Goal: Register for event/course

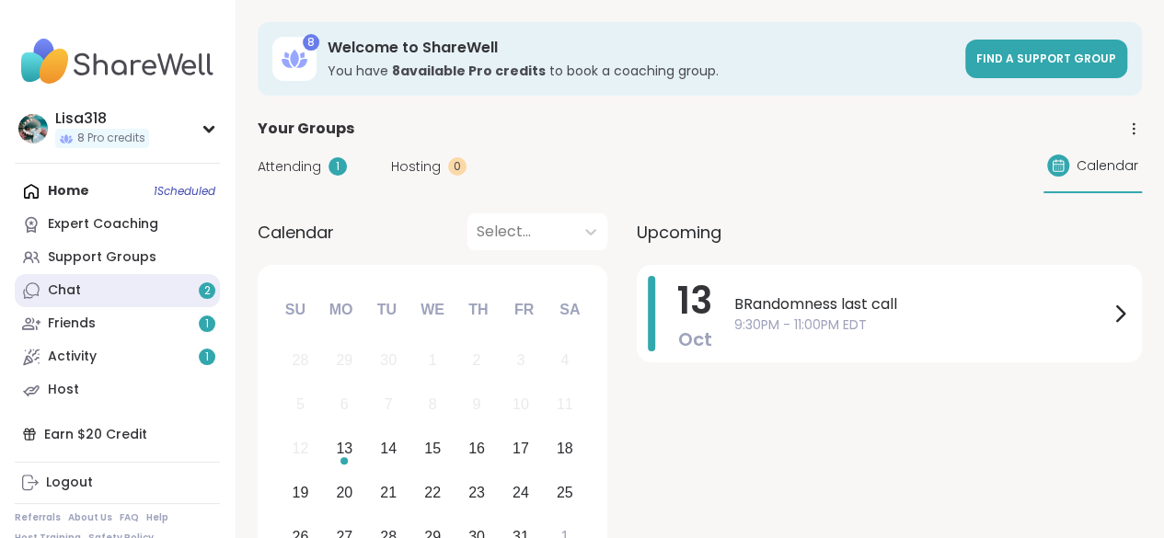
click at [114, 293] on link "Chat 2" at bounding box center [117, 290] width 205 height 33
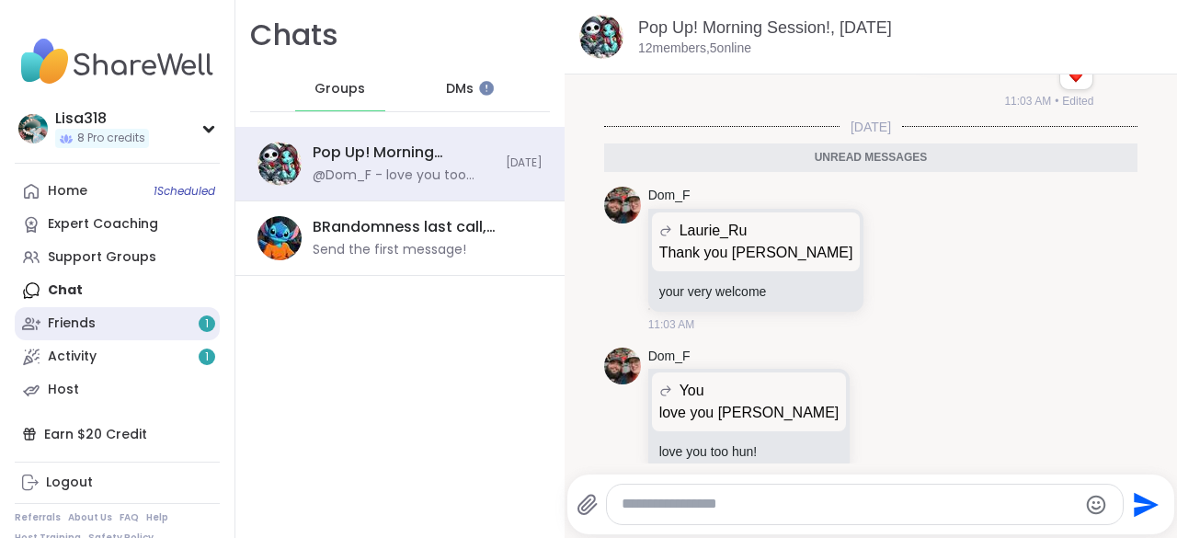
click at [110, 321] on link "Friends 1" at bounding box center [117, 323] width 205 height 33
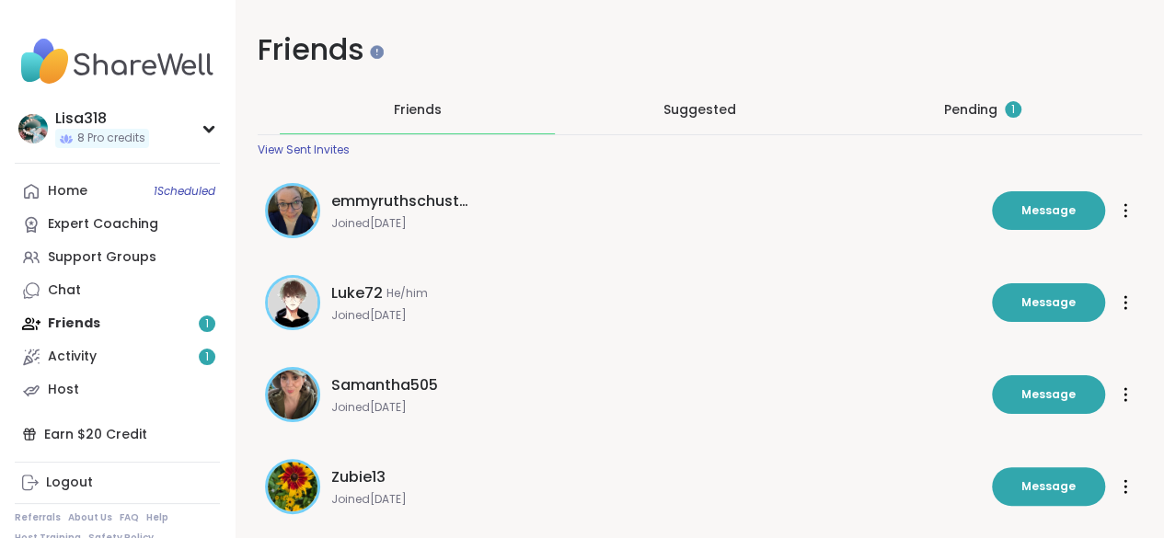
click at [944, 105] on div "Pending 1" at bounding box center [982, 109] width 77 height 18
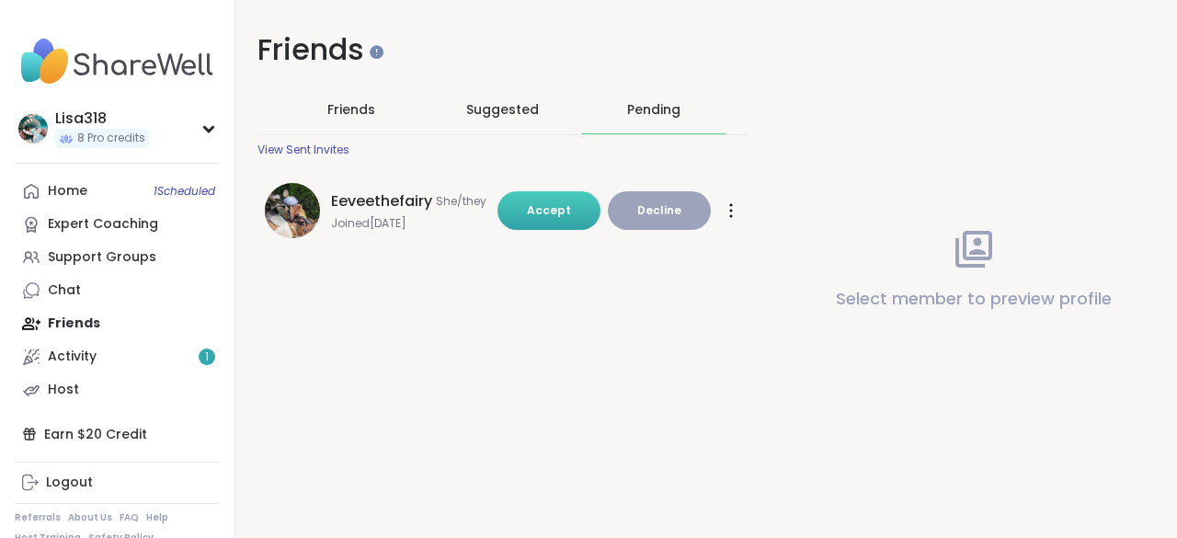
click at [528, 202] on span "Accept" at bounding box center [549, 210] width 44 height 16
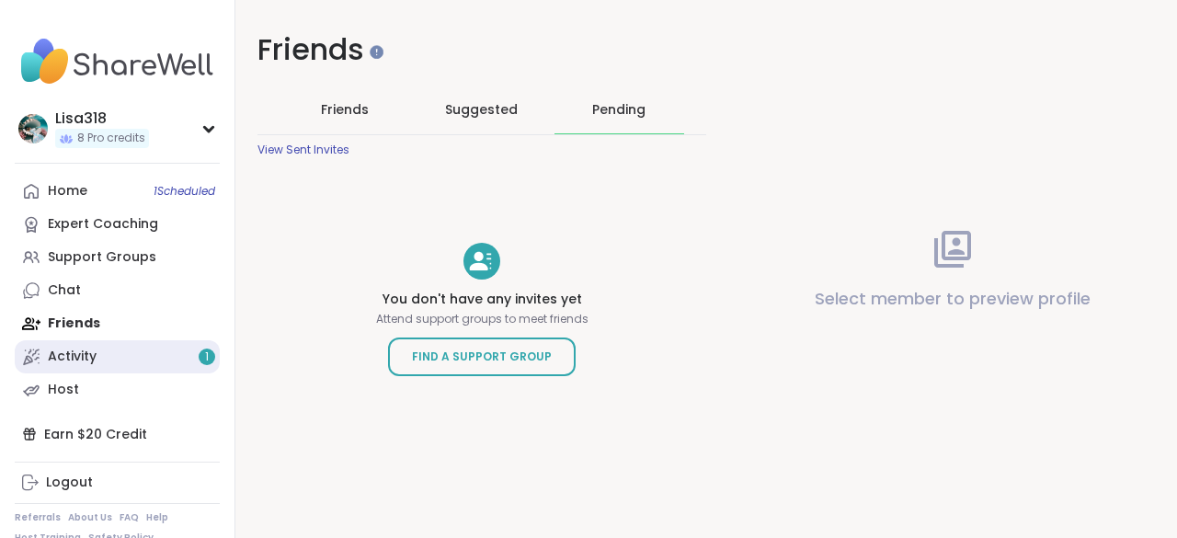
click at [86, 357] on div "Activity 1" at bounding box center [72, 357] width 49 height 18
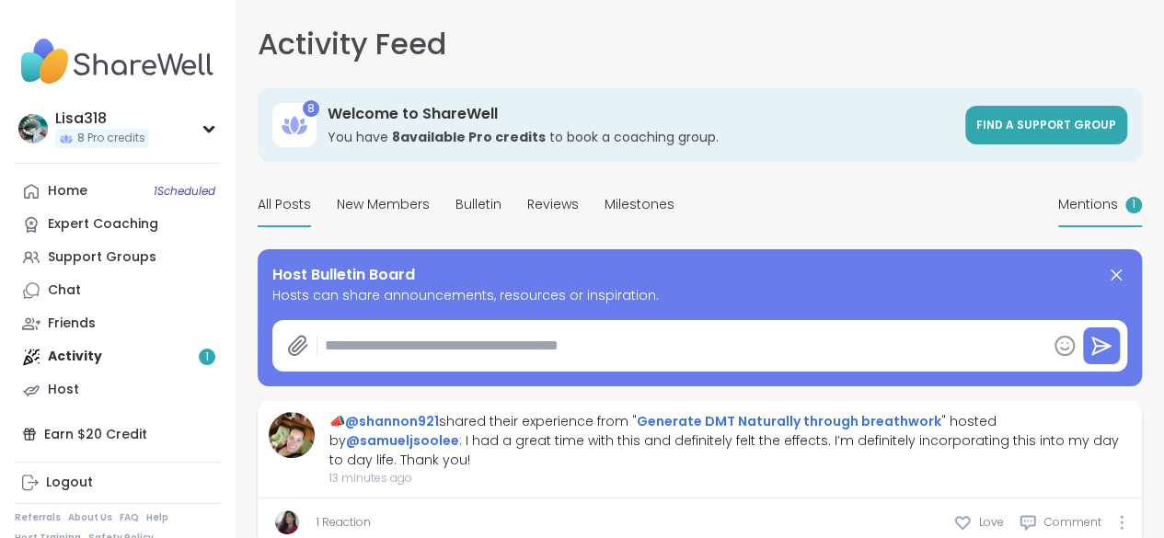
click at [1058, 214] on span "Mentions" at bounding box center [1088, 204] width 60 height 19
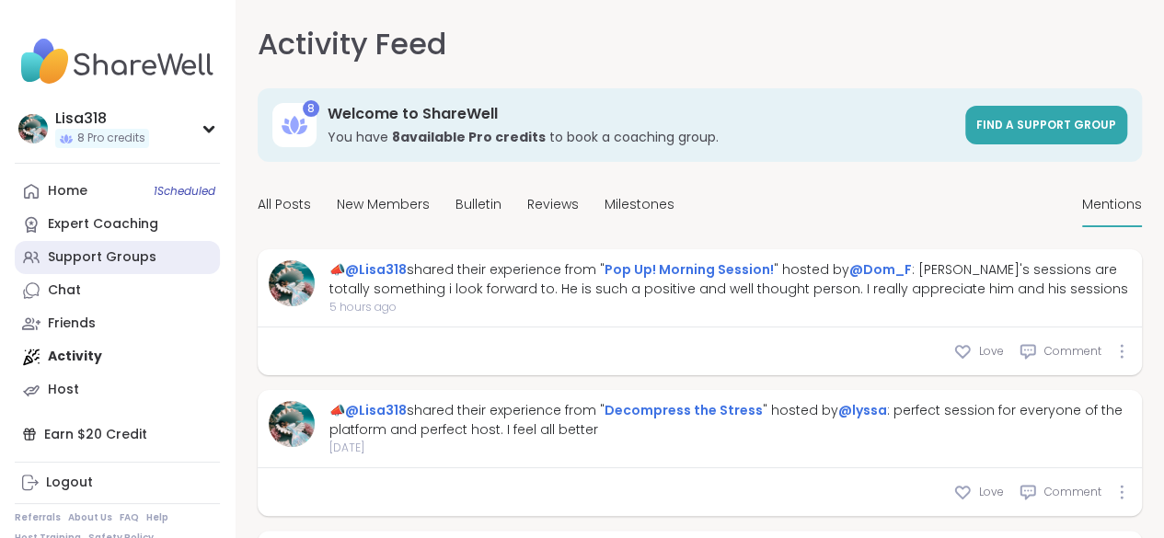
click at [102, 258] on div "Support Groups" at bounding box center [102, 257] width 109 height 18
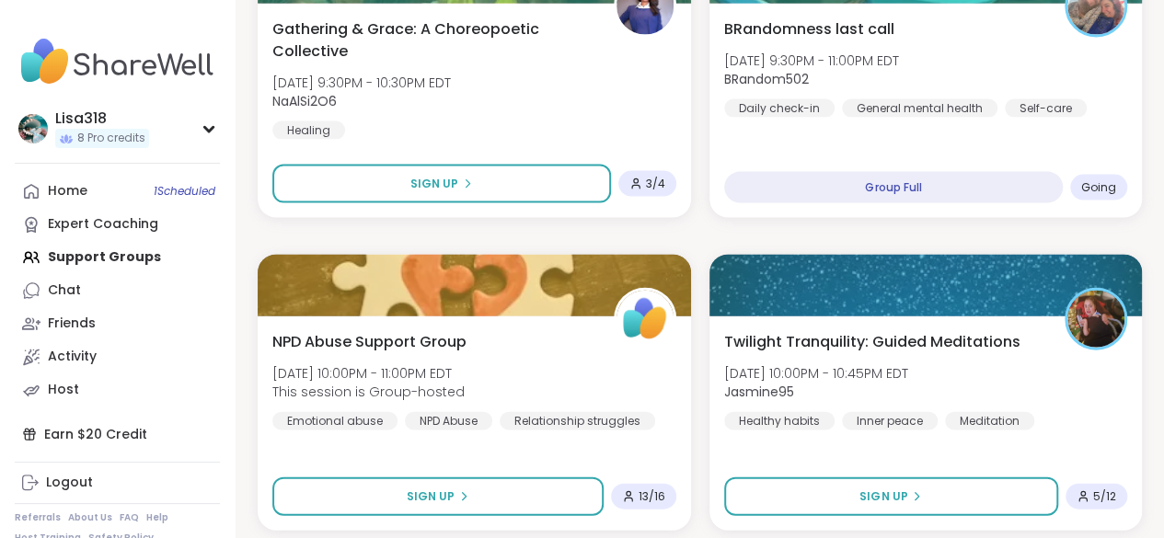
scroll to position [5461, 0]
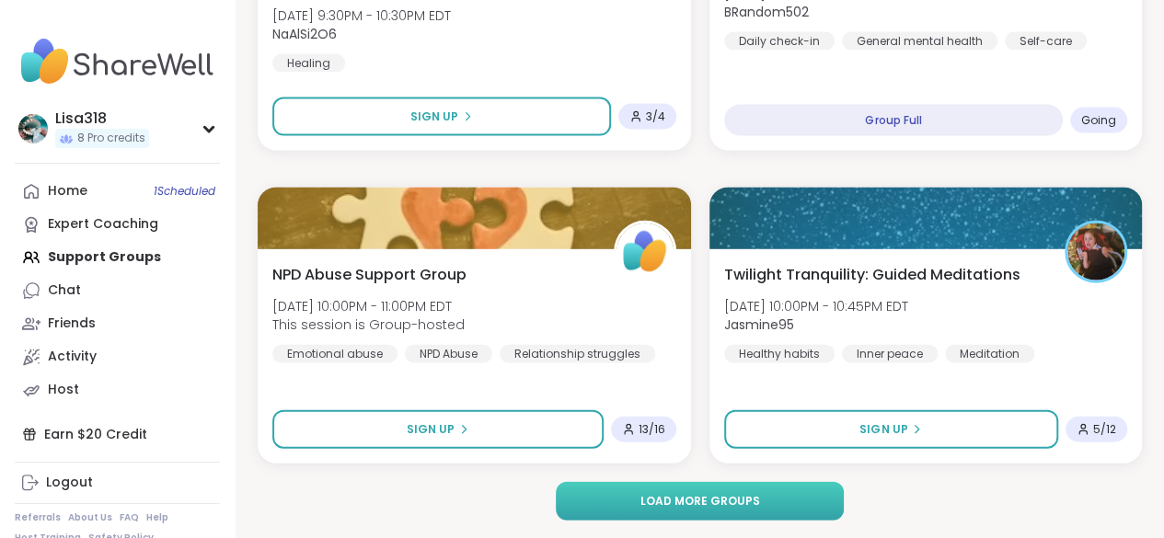
click at [700, 497] on span "Load more groups" at bounding box center [699, 501] width 120 height 17
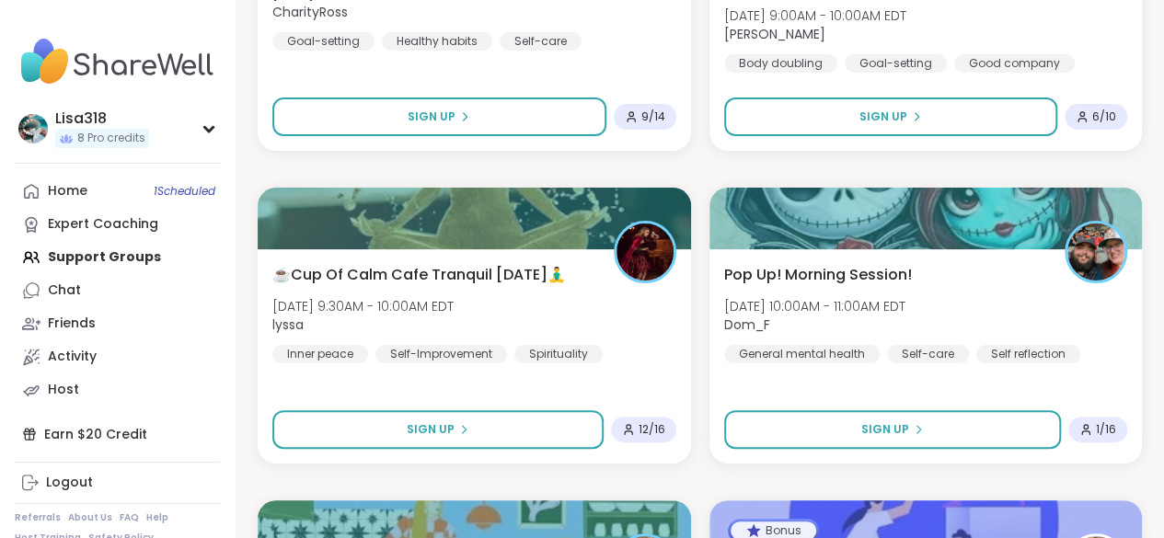
scroll to position [7026, 0]
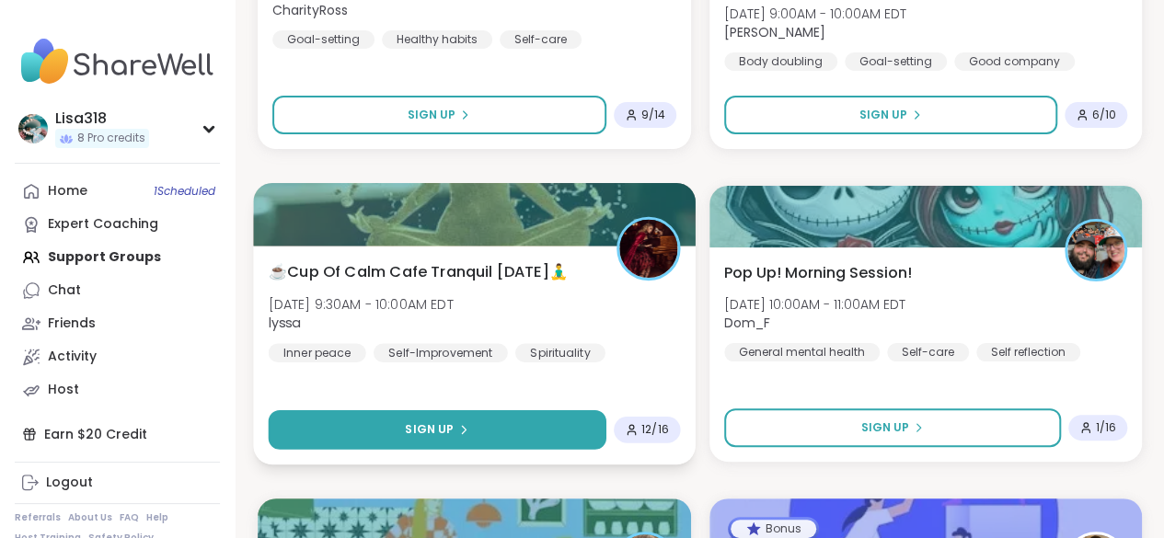
click at [513, 425] on button "Sign Up" at bounding box center [438, 430] width 338 height 40
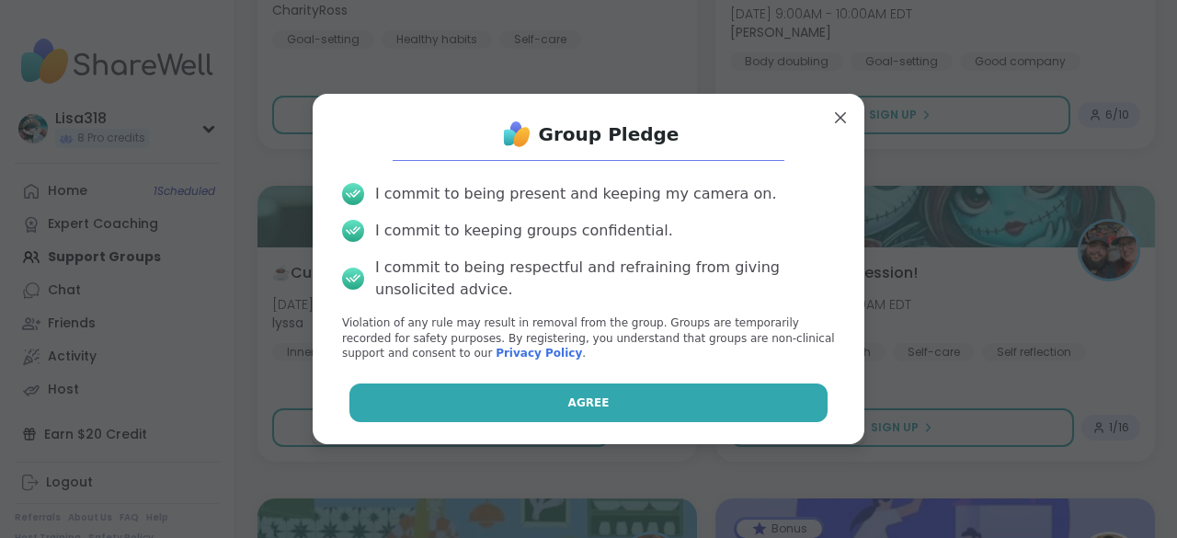
click at [589, 401] on span "Agree" at bounding box center [588, 403] width 41 height 17
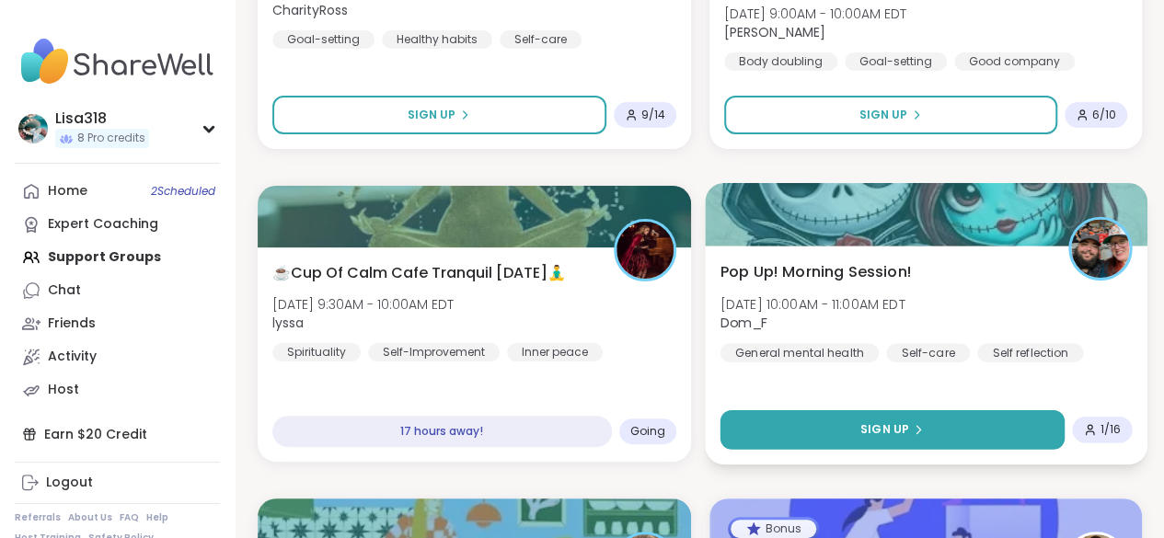
click at [876, 429] on span "Sign Up" at bounding box center [883, 429] width 49 height 17
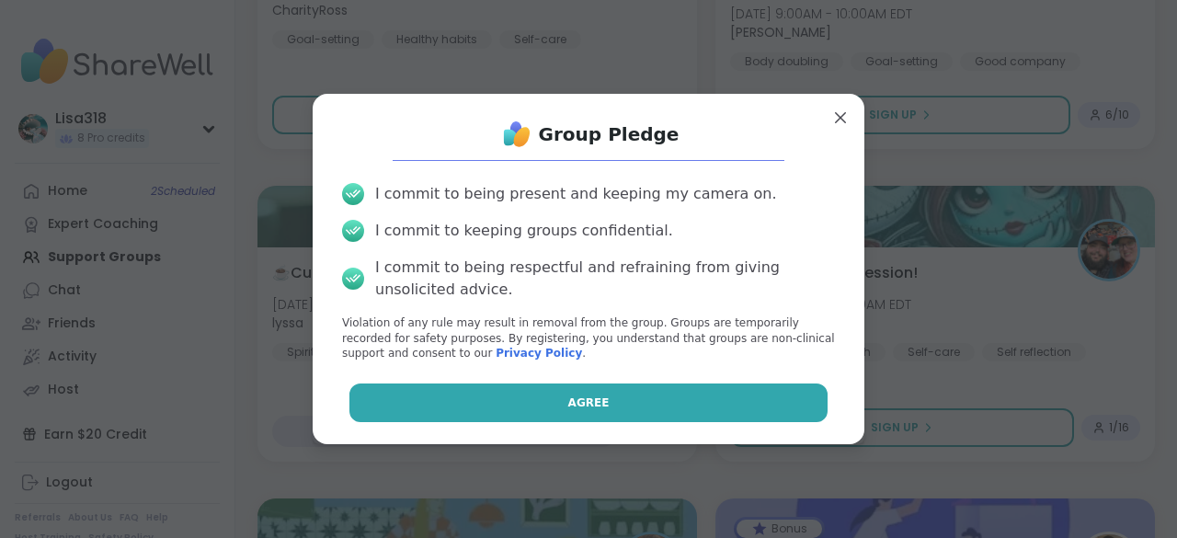
click at [751, 397] on button "Agree" at bounding box center [589, 403] width 479 height 39
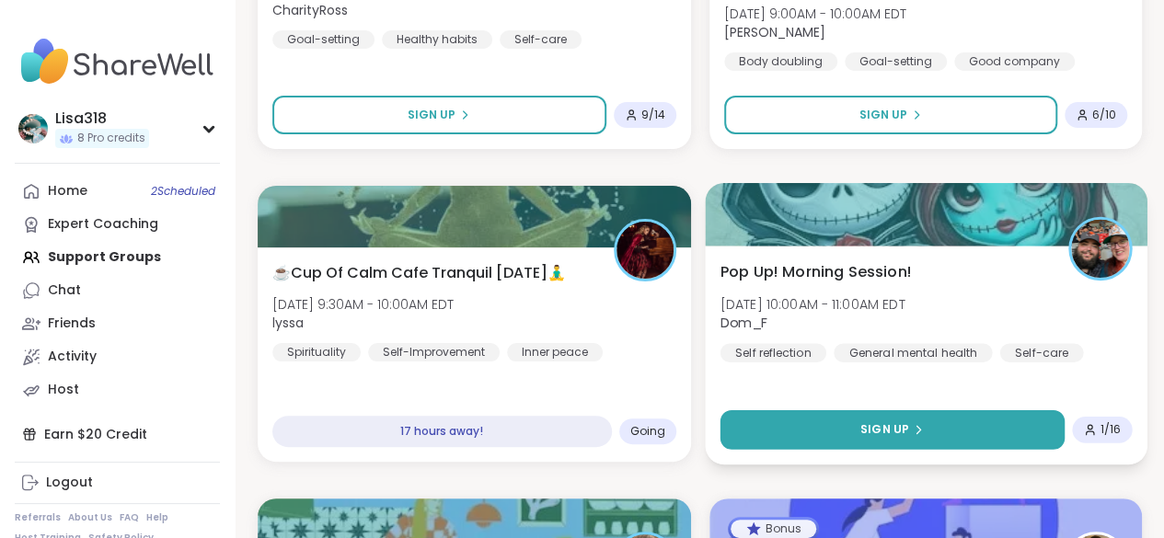
click at [848, 423] on button "Sign Up" at bounding box center [891, 430] width 344 height 40
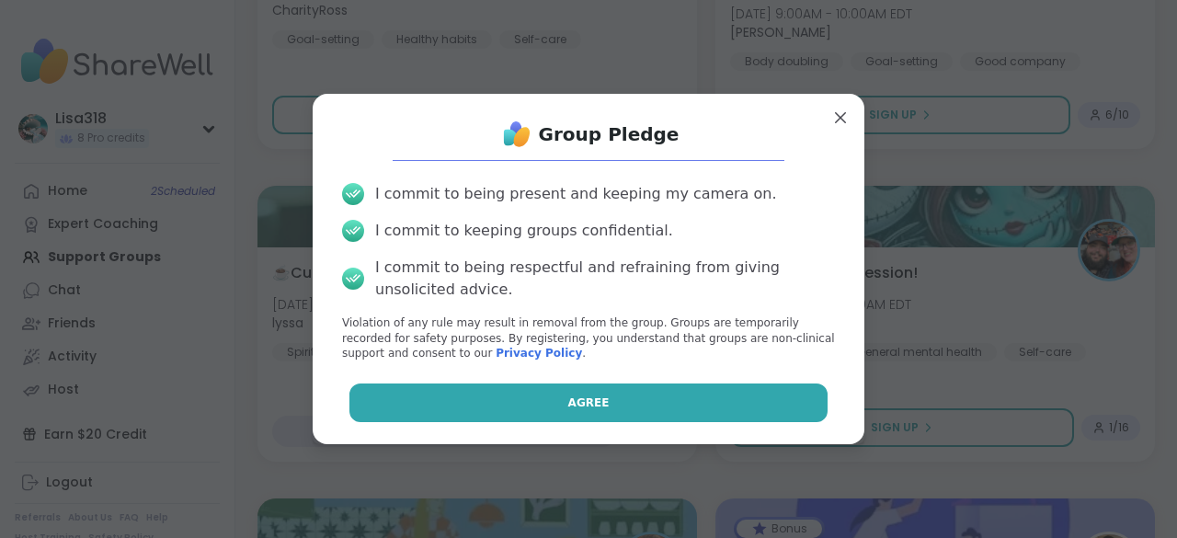
click at [739, 405] on button "Agree" at bounding box center [589, 403] width 479 height 39
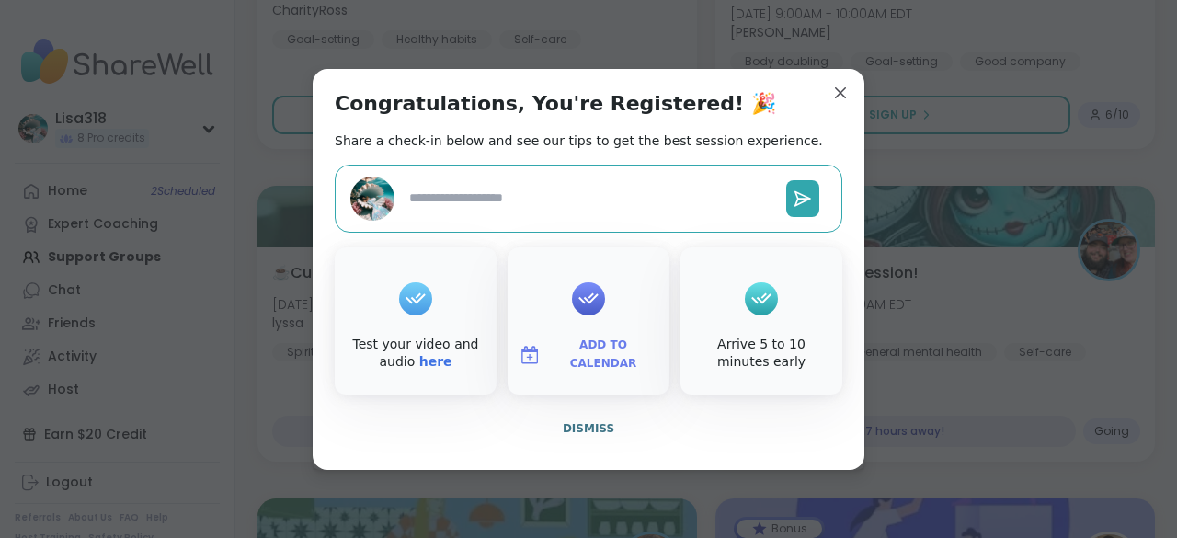
type textarea "*"
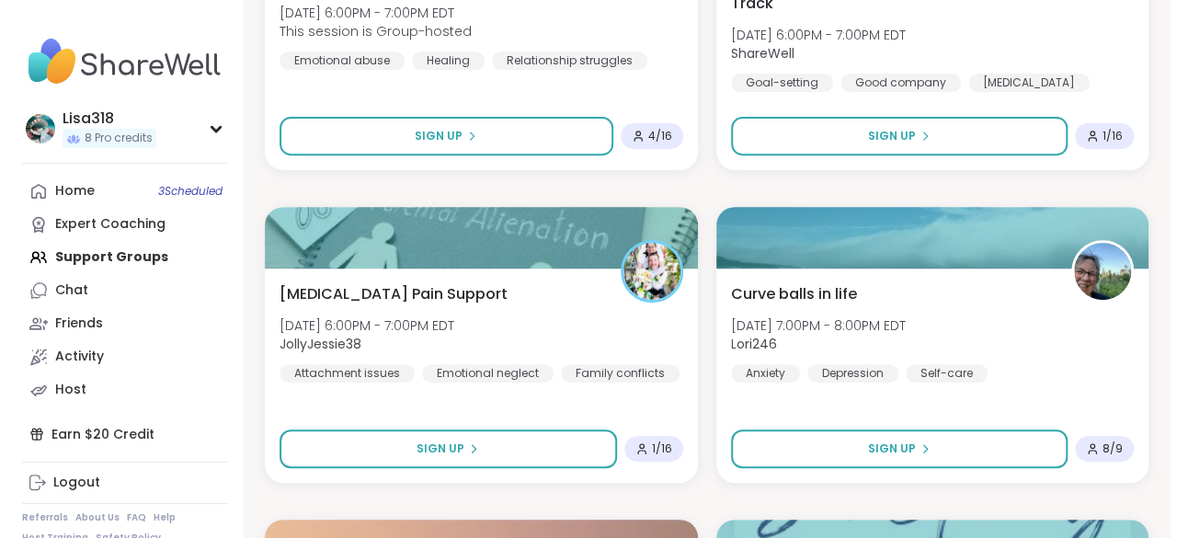
scroll to position [10758, 0]
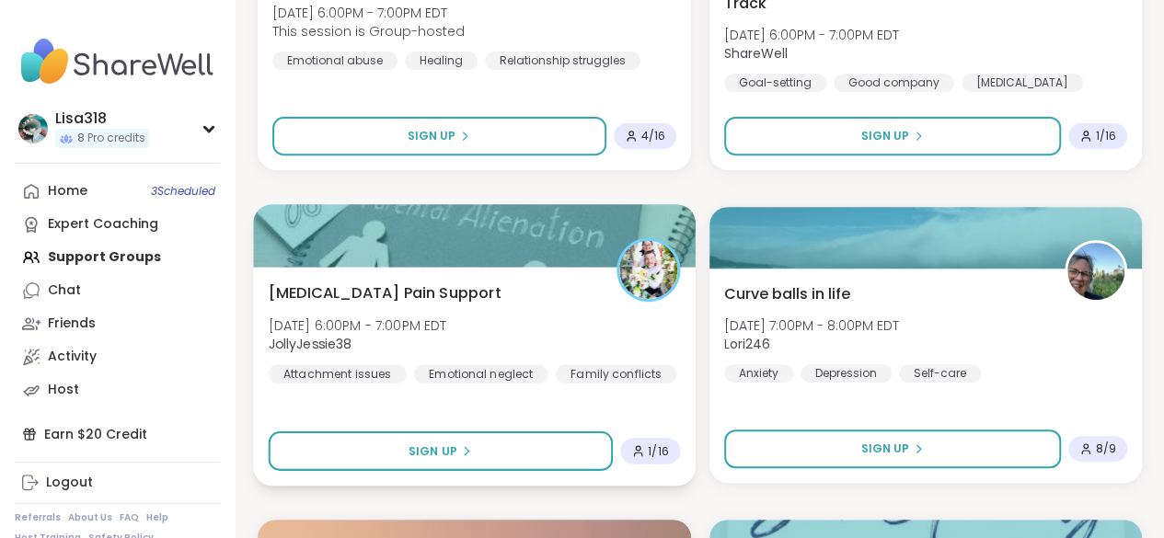
click at [552, 323] on div "[MEDICAL_DATA] Pain Support [DATE] 6:00PM - 7:00PM EDT JollyJessie38 Attachment…" at bounding box center [474, 331] width 411 height 101
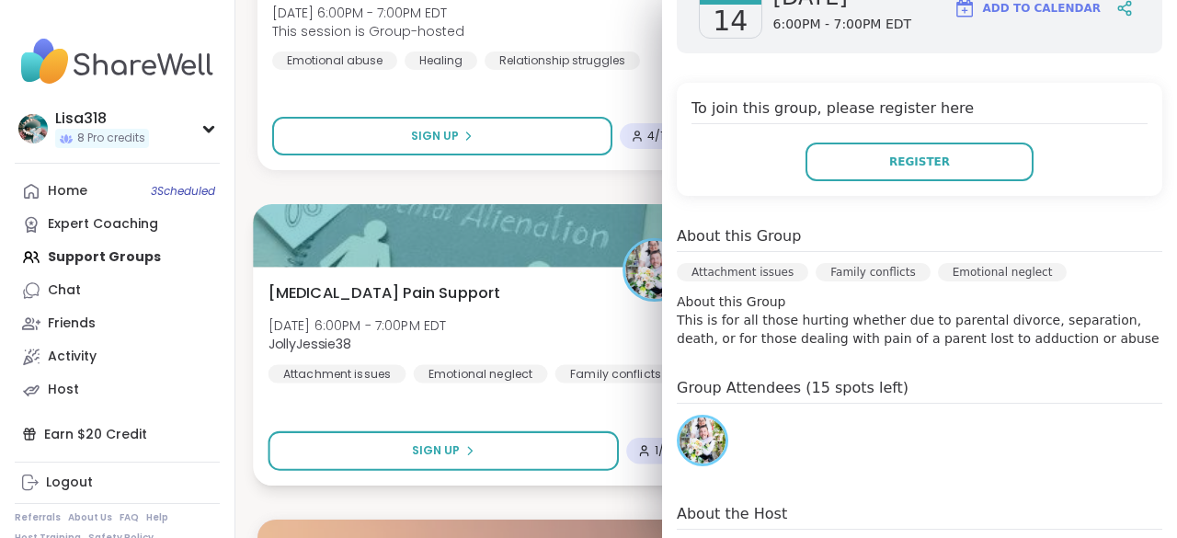
scroll to position [310, 0]
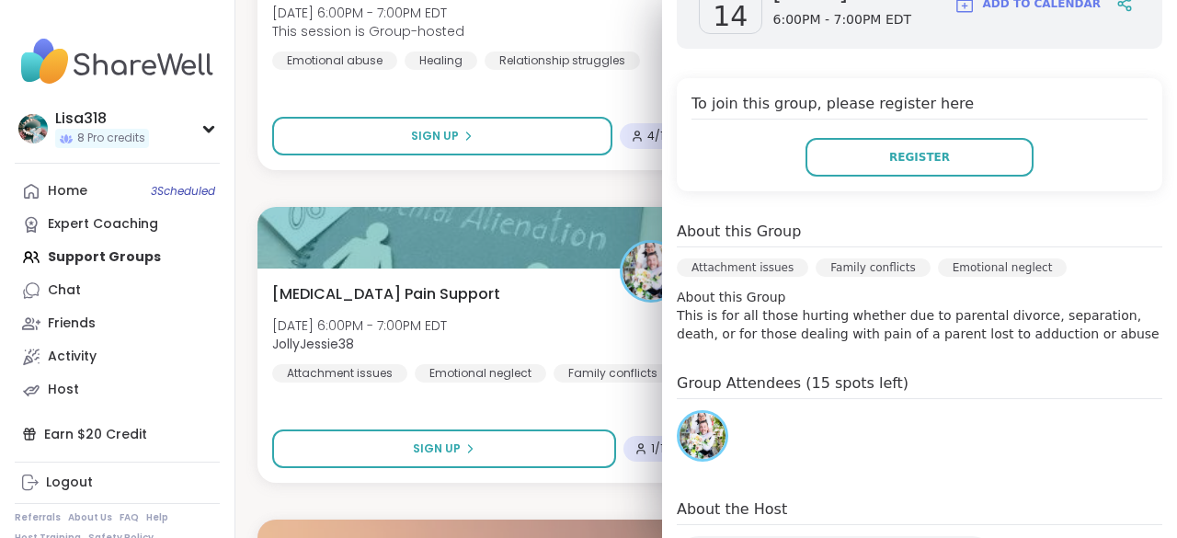
click at [985, 35] on div "[DATE] [DATE] 6:00PM - 7:00PM EDT Add to Calendar" at bounding box center [920, 4] width 486 height 90
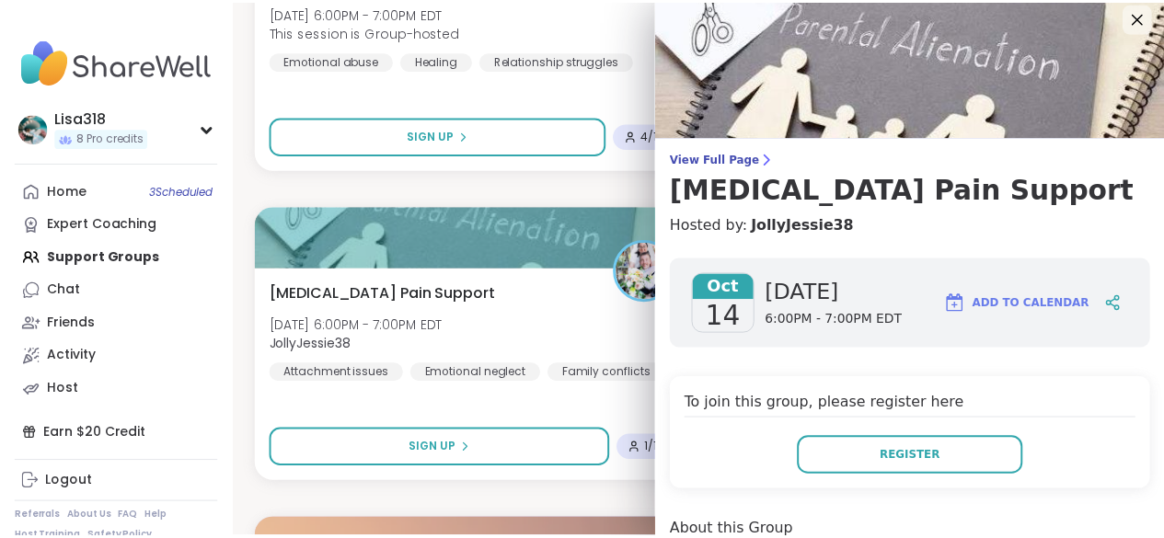
scroll to position [0, 0]
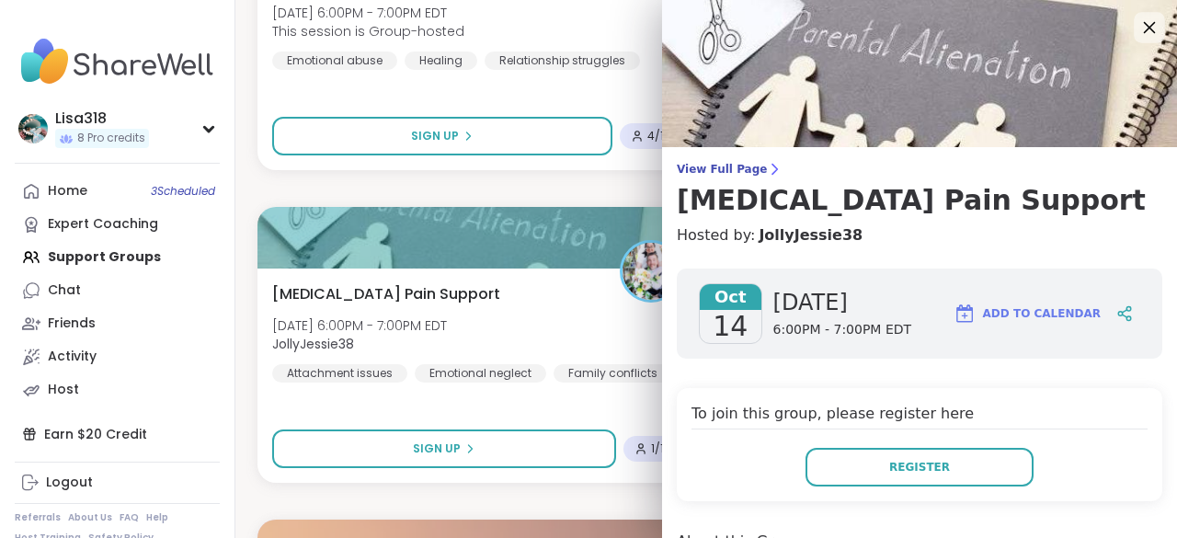
click at [1138, 28] on icon at bounding box center [1149, 27] width 23 height 23
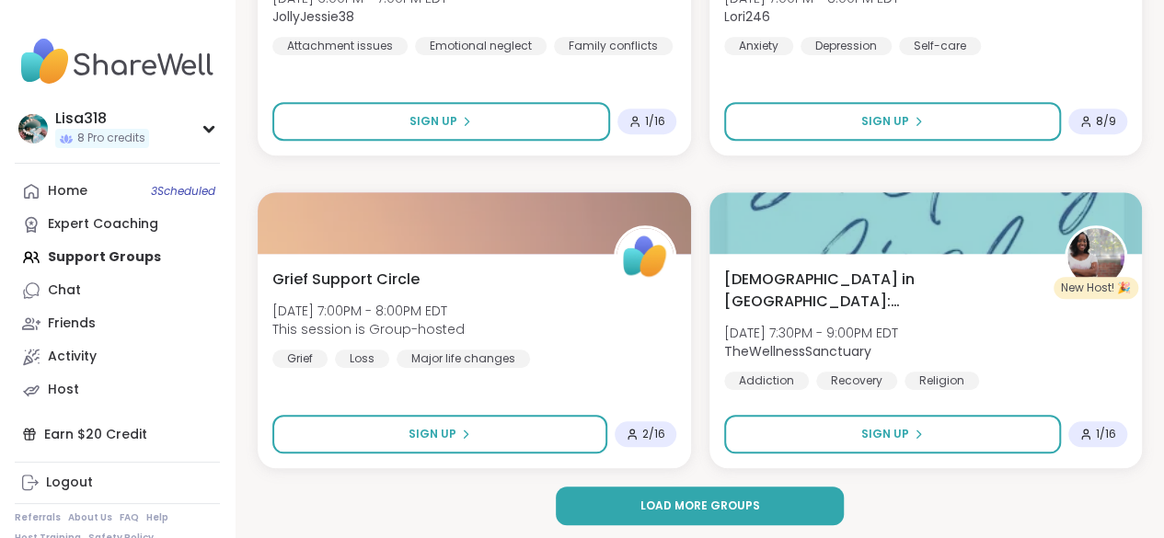
scroll to position [11090, 0]
